Goal: Find specific page/section: Find specific page/section

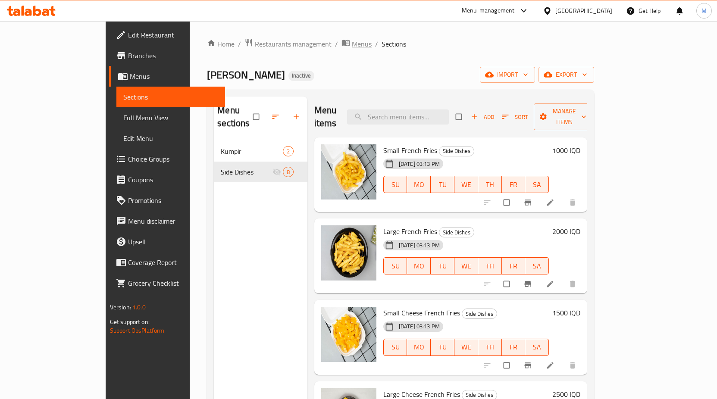
click at [352, 41] on span "Menus" at bounding box center [362, 44] width 20 height 10
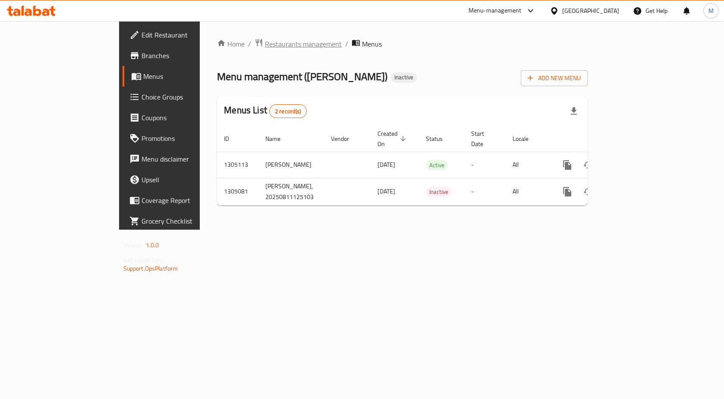
click at [265, 46] on span "Restaurants management" at bounding box center [303, 44] width 77 height 10
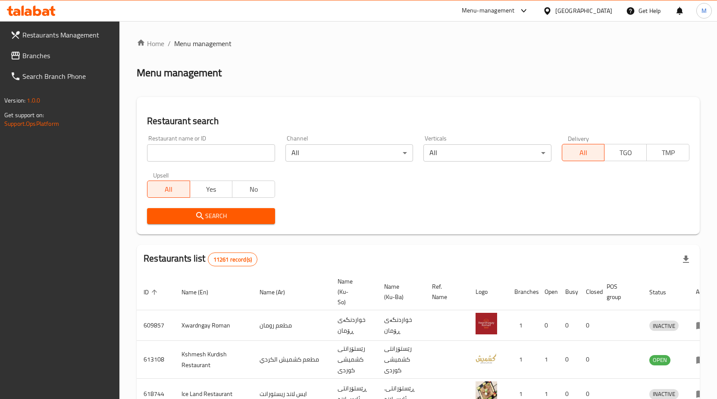
click at [196, 151] on div "Home / Menu management Menu management Restaurant search Restaurant name or ID …" at bounding box center [418, 333] width 563 height 591
type input "حراير"
click button "Search" at bounding box center [211, 216] width 128 height 16
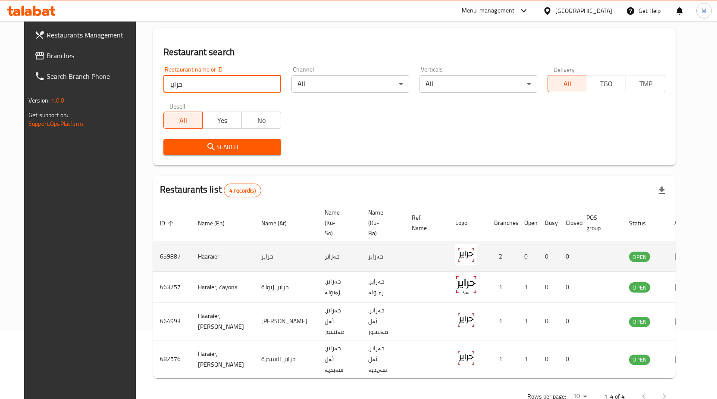
scroll to position [70, 0]
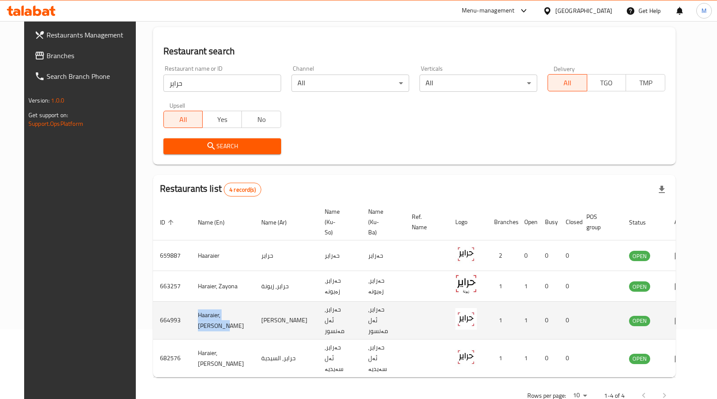
drag, startPoint x: 202, startPoint y: 312, endPoint x: 181, endPoint y: 296, distance: 26.8
click at [191, 302] on td "Haaraier, [PERSON_NAME]" at bounding box center [222, 321] width 63 height 38
copy td "Haaraier, [PERSON_NAME]"
